Goal: Check status: Check status

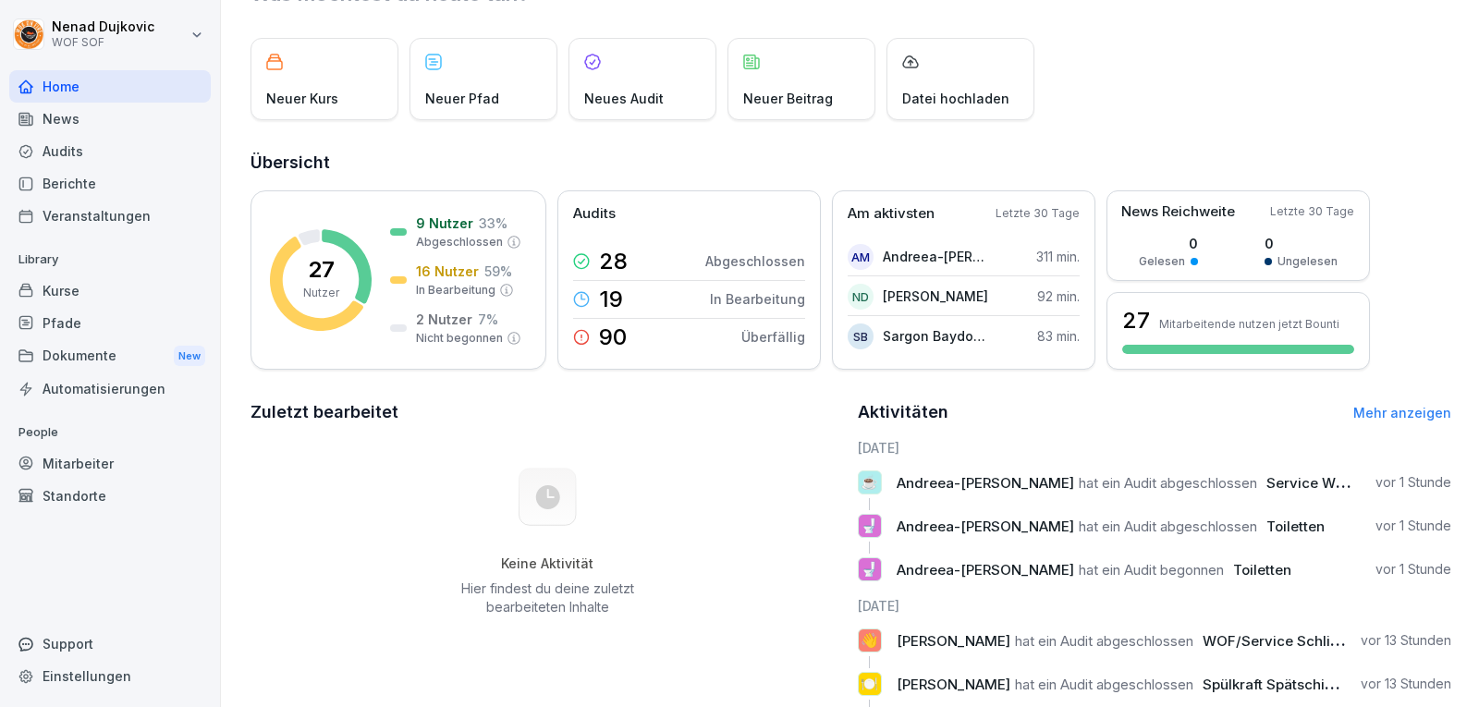
scroll to position [265, 0]
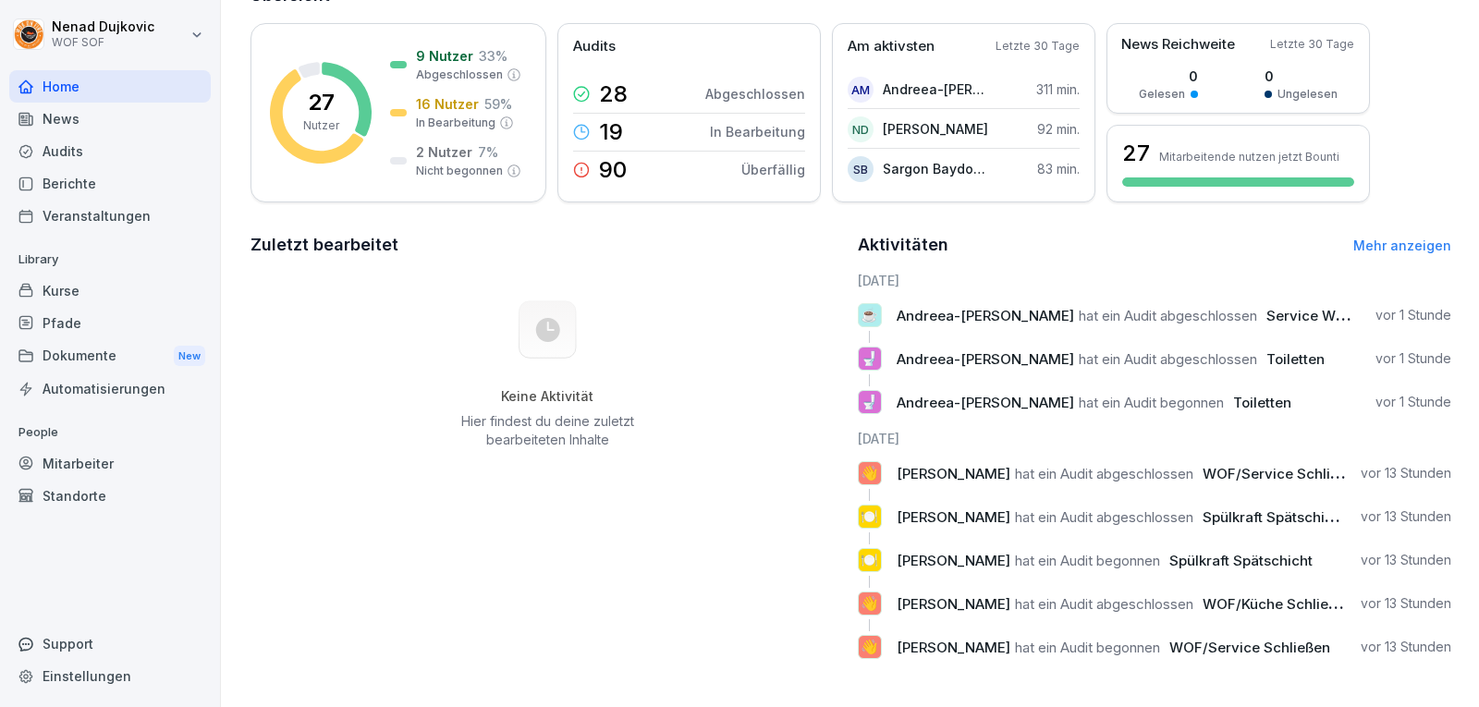
click at [116, 157] on div "Audits" at bounding box center [109, 151] width 201 height 32
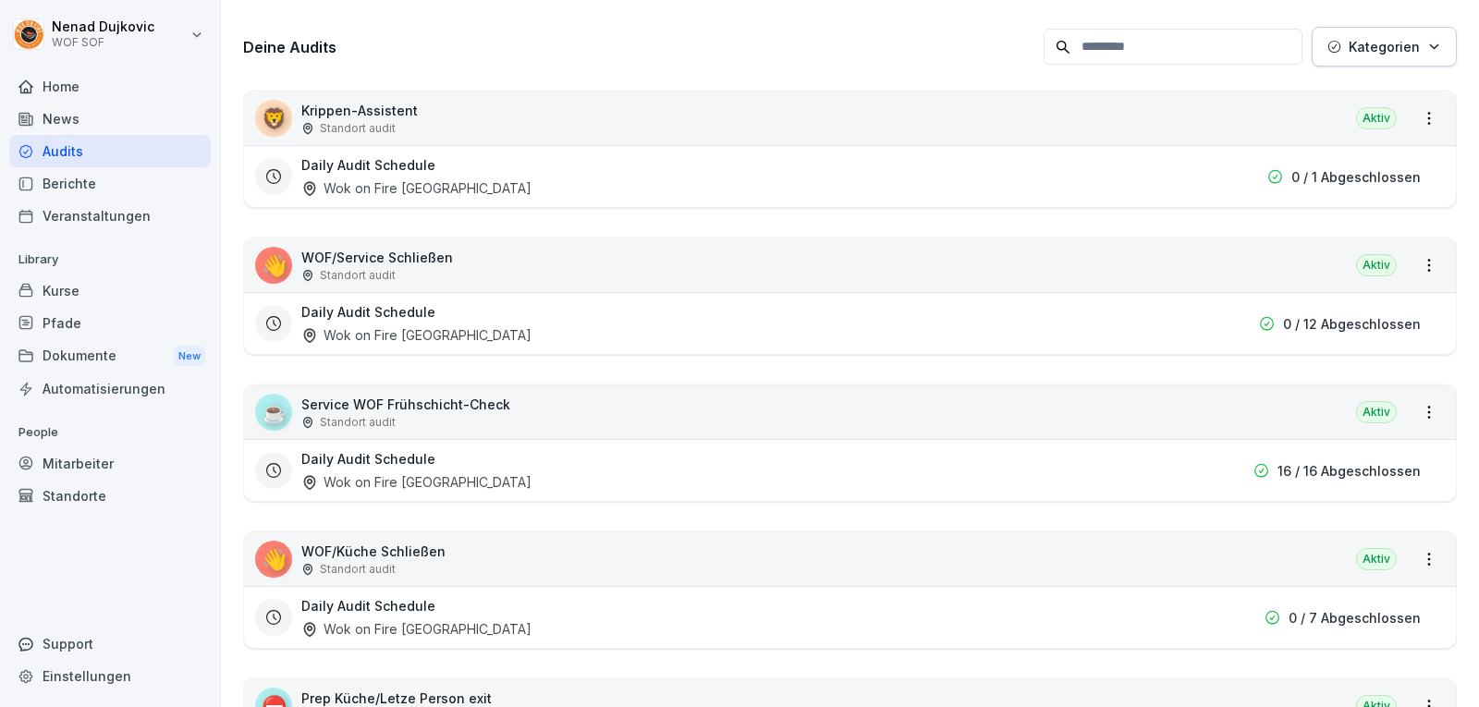
scroll to position [18, 0]
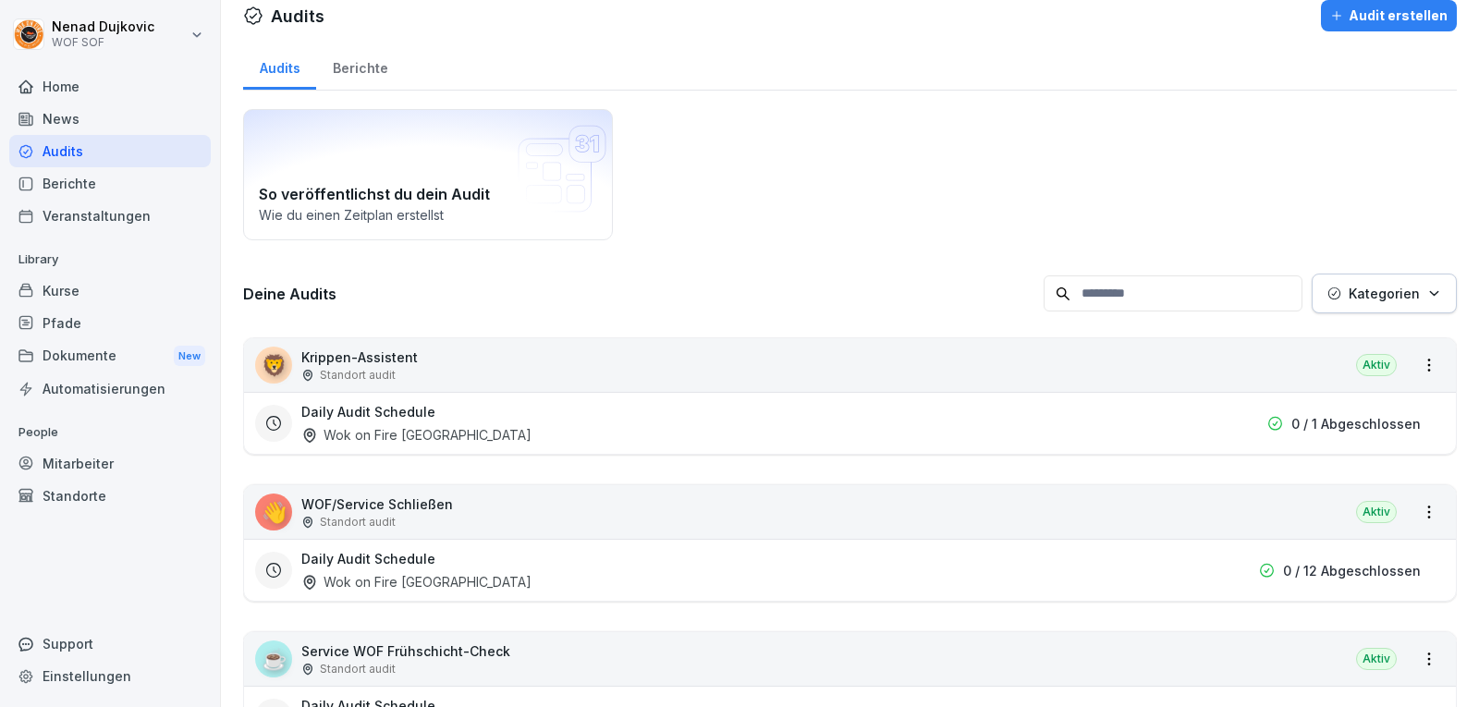
click at [794, 542] on div "Daily Audit Schedule Wok on Fire [GEOGRAPHIC_DATA] 0 / 12 Abgeschlossen" at bounding box center [849, 570] width 1211 height 62
click at [1406, 509] on html "[PERSON_NAME] WOF SOF Home News Audits Berichte Veranstaltungen Library Kurse P…" at bounding box center [739, 353] width 1479 height 707
click at [0, 0] on link "Alle Berichte ansehen" at bounding box center [0, 0] width 0 height 0
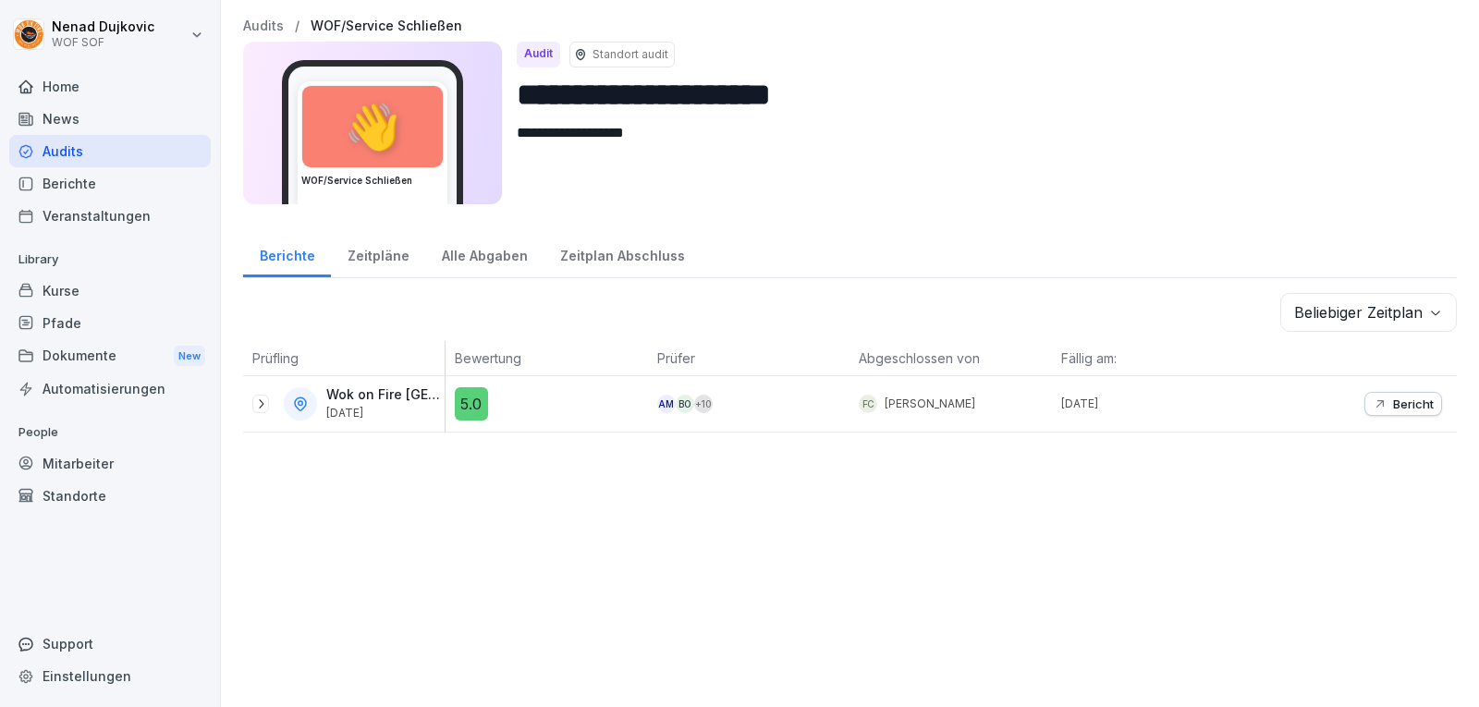
click at [1375, 404] on div "Bericht" at bounding box center [1402, 403] width 61 height 15
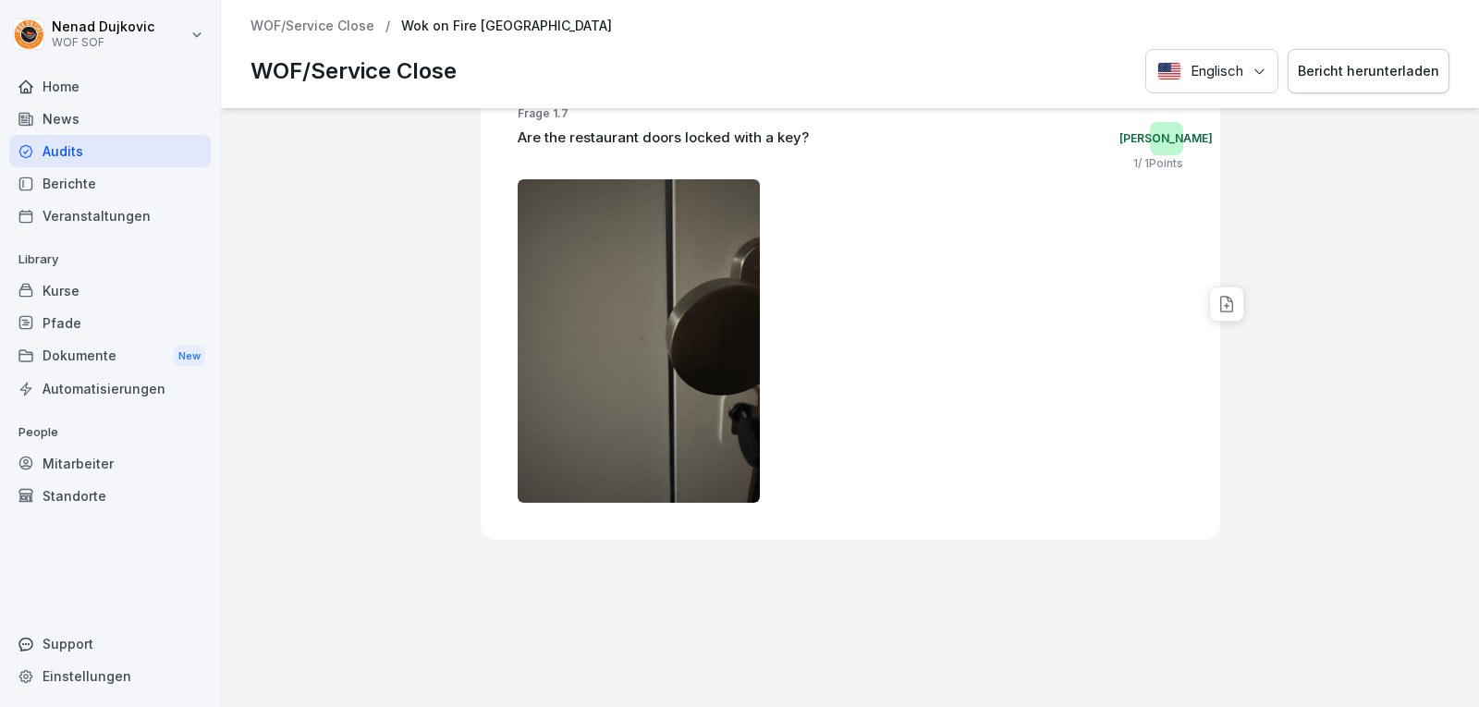
scroll to position [2901, 0]
